Goal: Obtain resource: Obtain resource

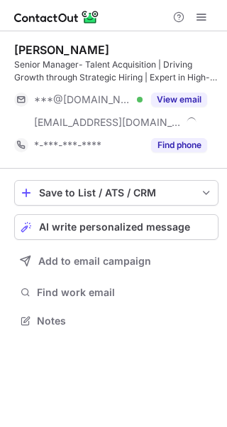
scroll to position [311, 227]
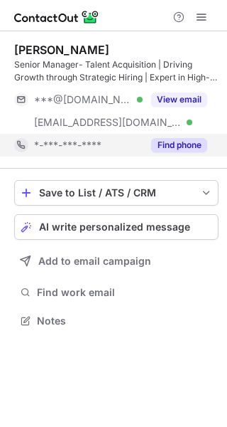
click at [172, 148] on button "Find phone" at bounding box center [179, 145] width 56 height 14
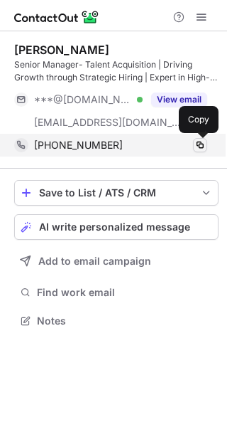
click at [198, 143] on span at bounding box center [200, 144] width 11 height 11
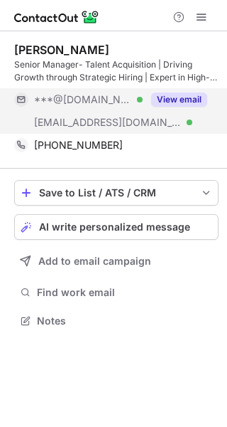
click at [183, 96] on button "View email" at bounding box center [179, 99] width 56 height 14
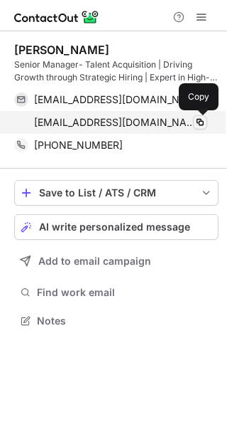
click at [200, 121] on span at bounding box center [200, 122] width 11 height 11
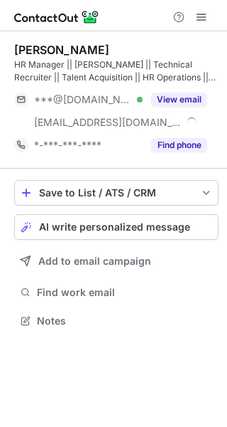
scroll to position [311, 227]
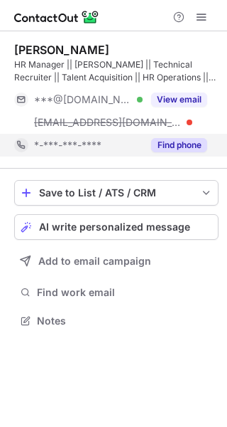
click at [179, 149] on button "Find phone" at bounding box center [179, 145] width 56 height 14
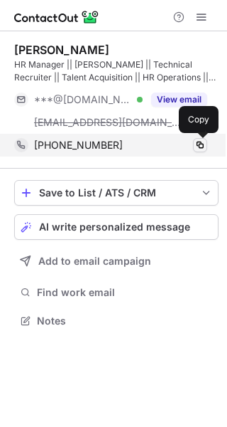
click at [201, 144] on span at bounding box center [200, 144] width 11 height 11
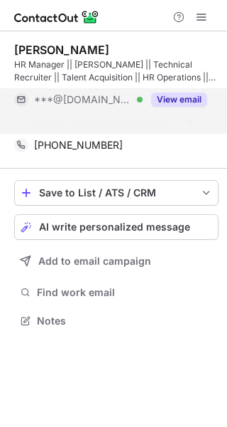
scroll to position [288, 227]
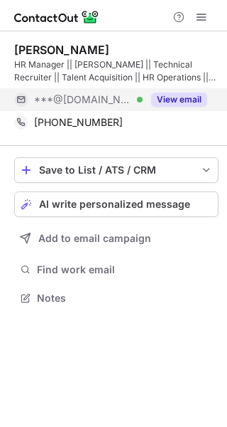
click at [169, 105] on button "View email" at bounding box center [179, 99] width 56 height 14
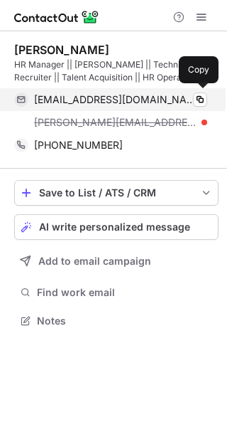
scroll to position [311, 227]
click at [200, 99] on span at bounding box center [200, 99] width 11 height 11
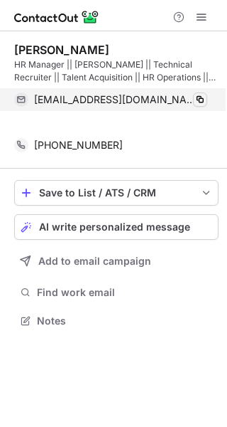
scroll to position [288, 227]
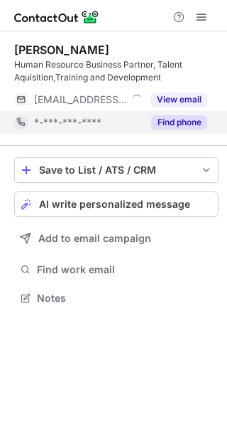
scroll to position [288, 227]
click at [174, 122] on button "Find phone" at bounding box center [179, 122] width 56 height 14
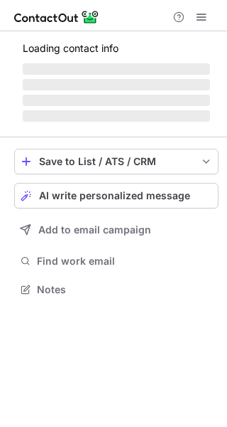
scroll to position [311, 227]
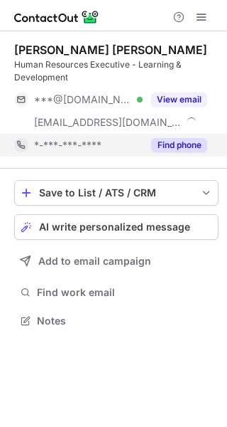
click at [176, 146] on button "Find phone" at bounding box center [179, 145] width 56 height 14
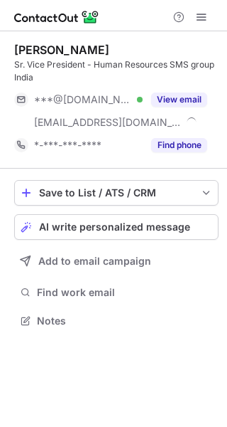
scroll to position [311, 227]
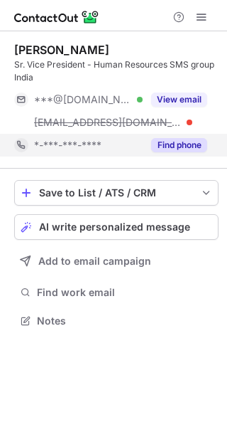
click at [167, 143] on button "Find phone" at bounding box center [179, 145] width 56 height 14
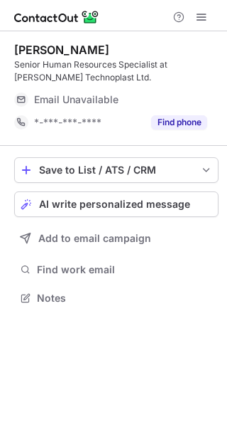
scroll to position [288, 227]
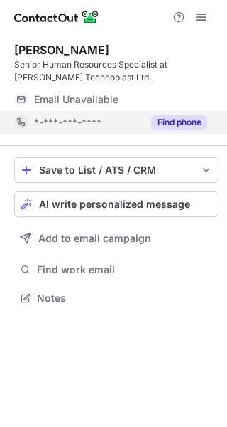
click at [159, 127] on button "Find phone" at bounding box center [179, 122] width 56 height 14
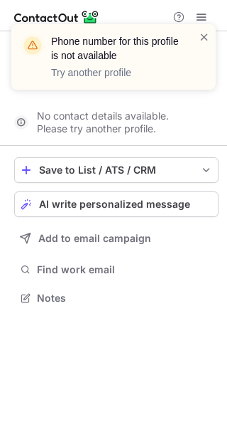
scroll to position [265, 227]
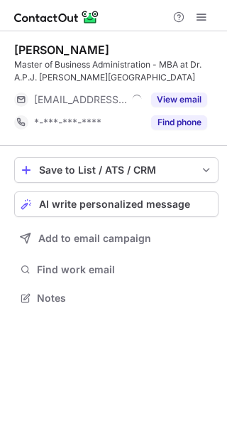
scroll to position [288, 227]
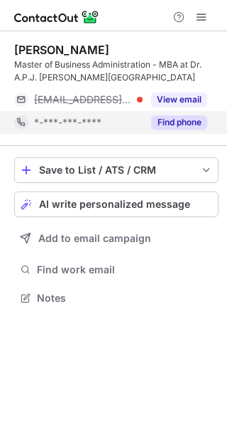
click at [164, 119] on button "Find phone" at bounding box center [179, 122] width 56 height 14
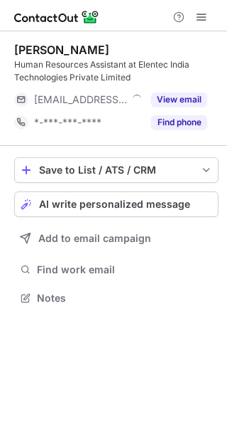
scroll to position [288, 227]
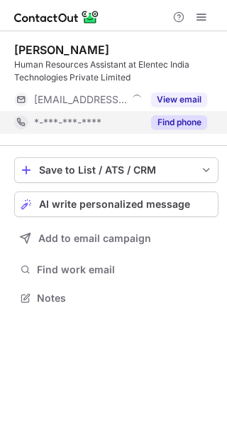
click at [176, 121] on button "Find phone" at bounding box center [179, 122] width 56 height 14
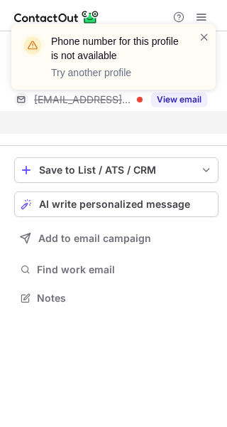
scroll to position [265, 227]
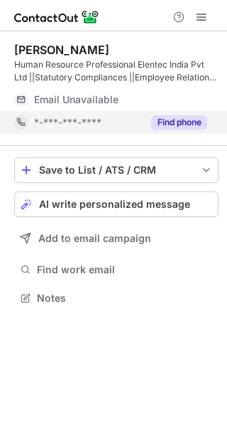
scroll to position [288, 227]
click at [164, 125] on button "Find phone" at bounding box center [179, 122] width 56 height 14
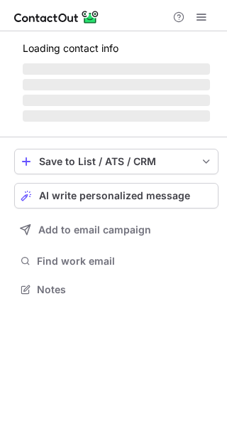
scroll to position [275, 227]
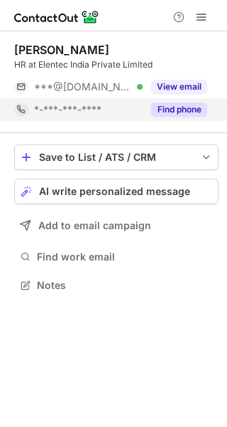
click at [186, 109] on button "Find phone" at bounding box center [179, 109] width 56 height 14
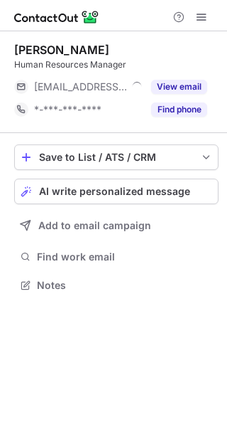
scroll to position [275, 227]
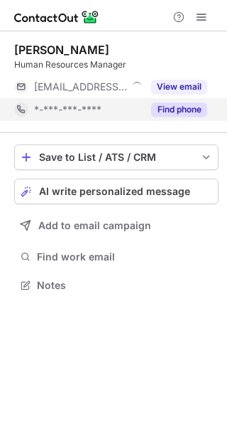
click at [169, 105] on button "Find phone" at bounding box center [179, 109] width 56 height 14
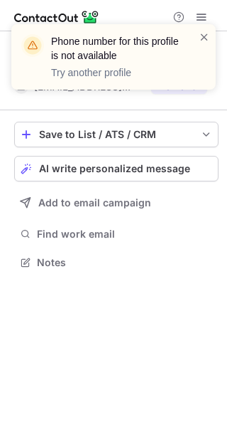
scroll to position [252, 227]
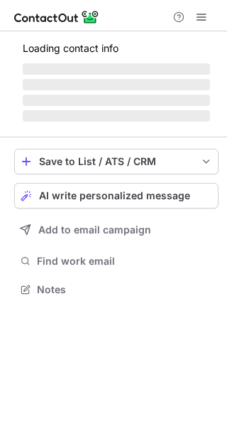
scroll to position [288, 227]
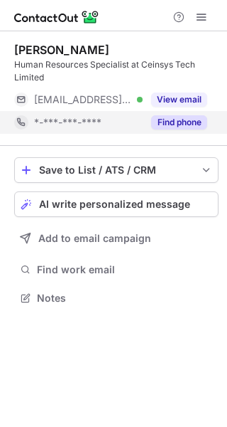
click at [175, 122] on button "Find phone" at bounding box center [179, 122] width 56 height 14
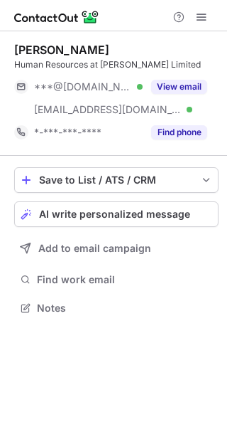
scroll to position [298, 227]
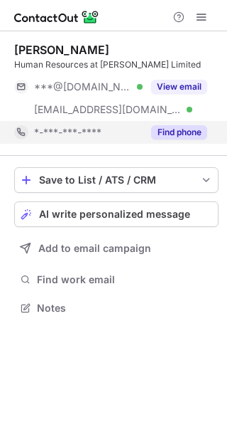
click at [161, 133] on button "Find phone" at bounding box center [179, 132] width 56 height 14
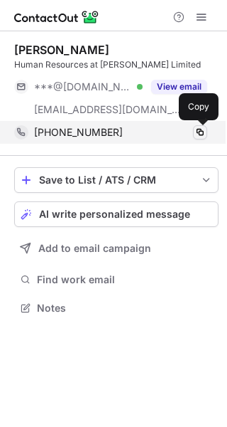
click at [198, 134] on span at bounding box center [200, 132] width 11 height 11
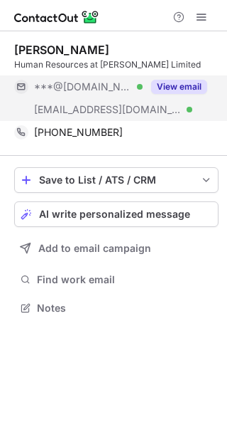
click at [161, 88] on button "View email" at bounding box center [179, 87] width 56 height 14
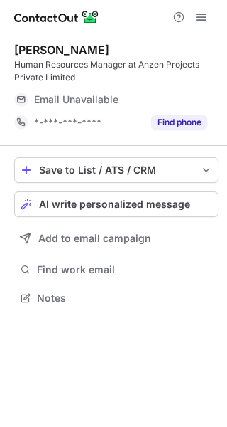
scroll to position [288, 227]
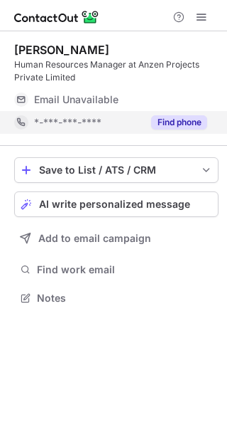
click at [173, 121] on button "Find phone" at bounding box center [179, 122] width 56 height 14
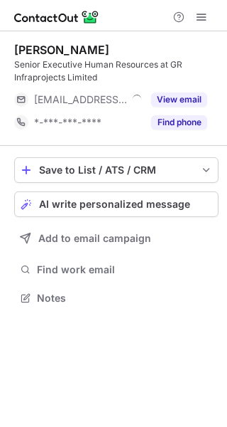
scroll to position [288, 227]
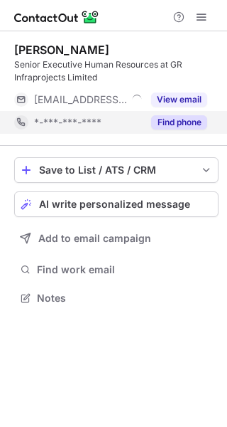
click at [165, 124] on button "Find phone" at bounding box center [179, 122] width 56 height 14
